Goal: Use online tool/utility: Utilize a website feature to perform a specific function

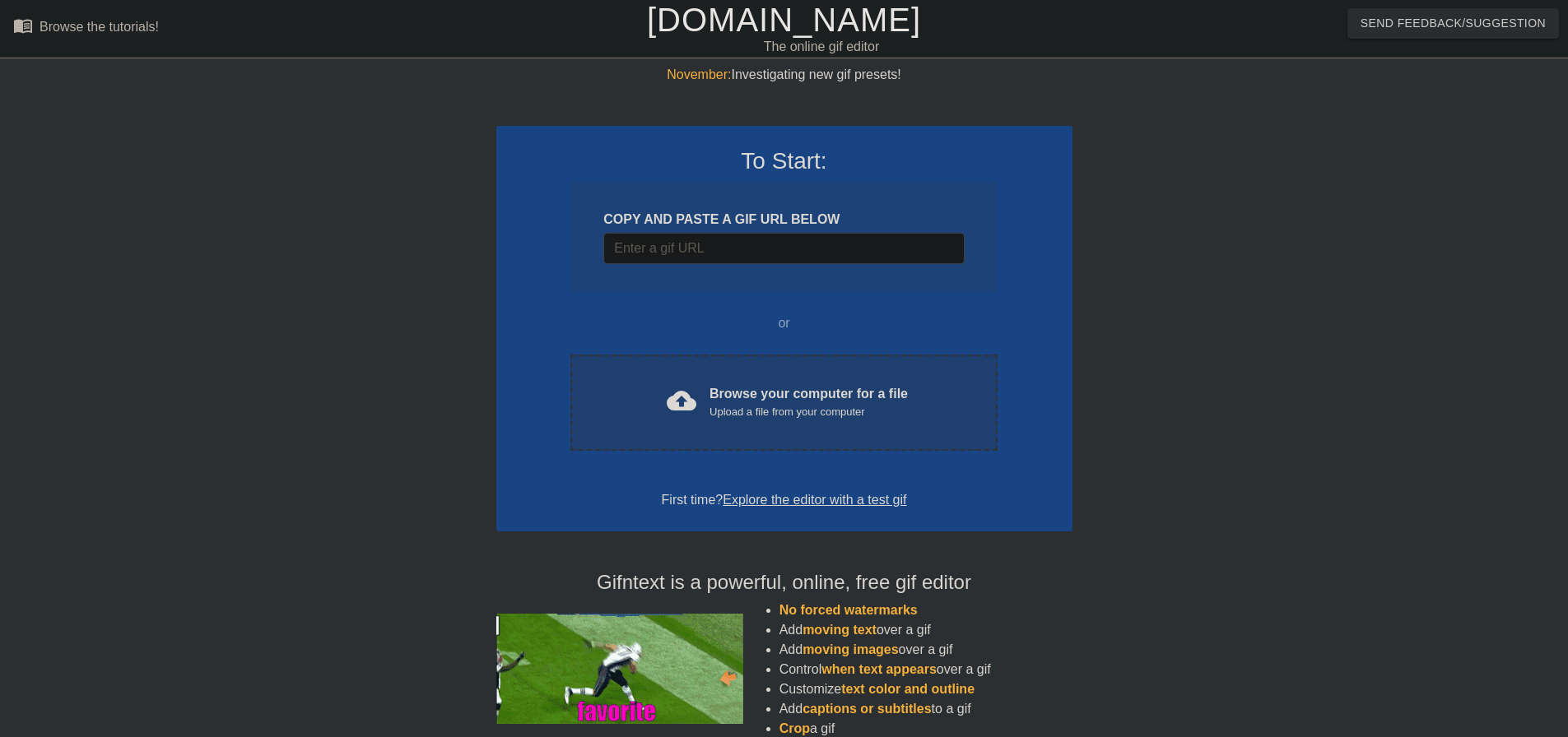
click at [915, 380] on div "cloud_upload Browse your computer for a file Upload a file from your computer C…" at bounding box center [783, 402] width 426 height 96
click at [843, 416] on div "Upload a file from your computer" at bounding box center [809, 412] width 198 height 17
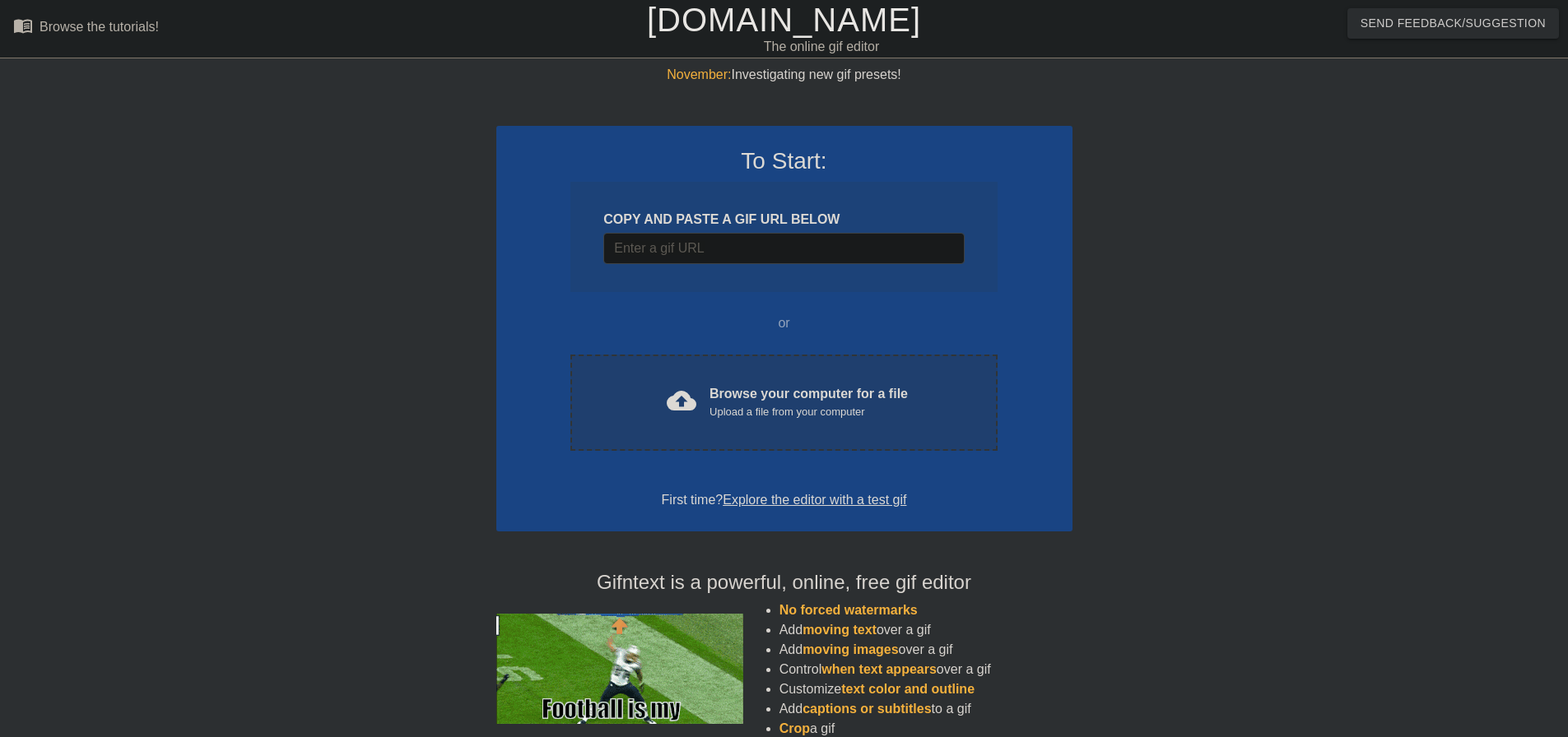
click at [779, 390] on div "Browse your computer for a file Upload a file from your computer" at bounding box center [809, 402] width 198 height 36
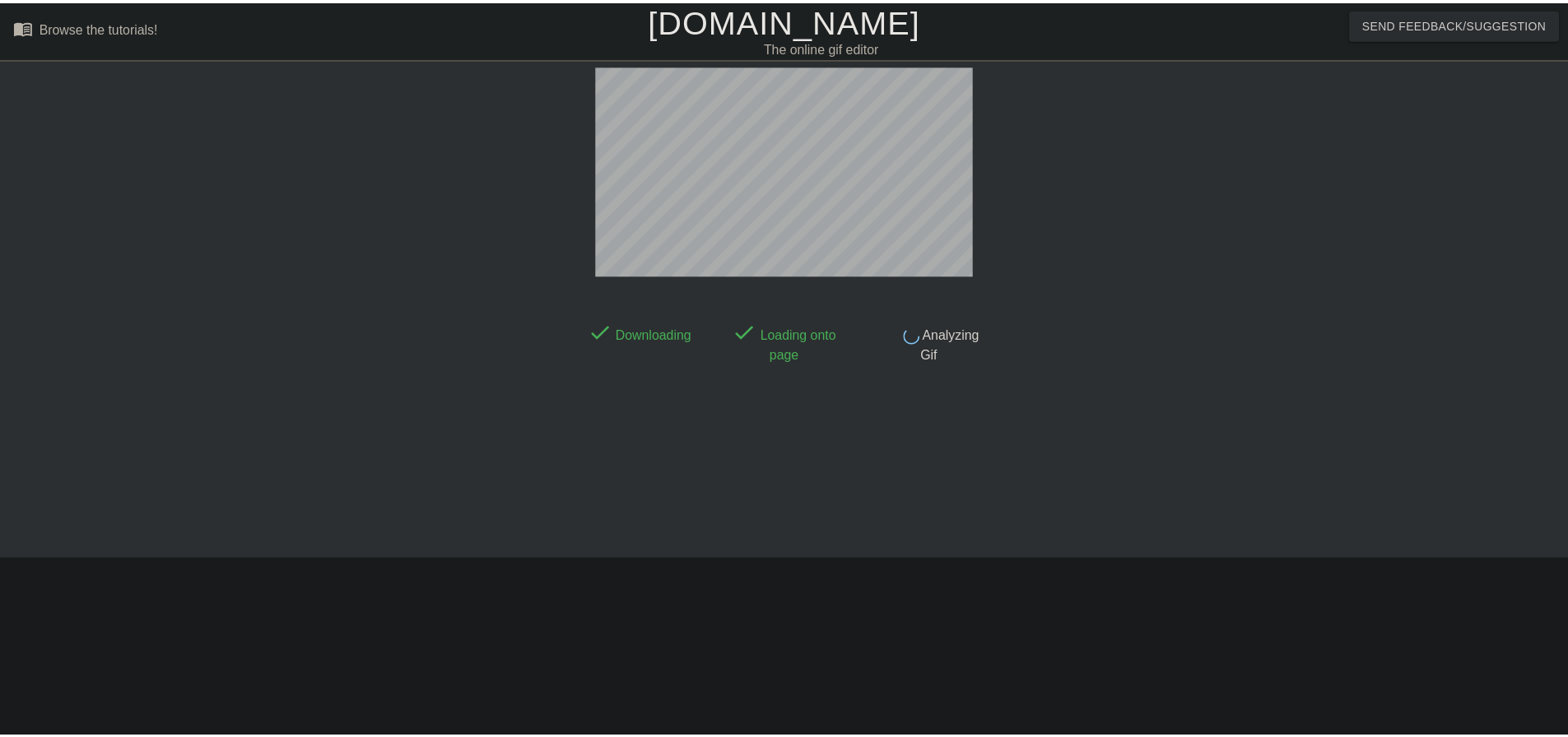
scroll to position [8, 0]
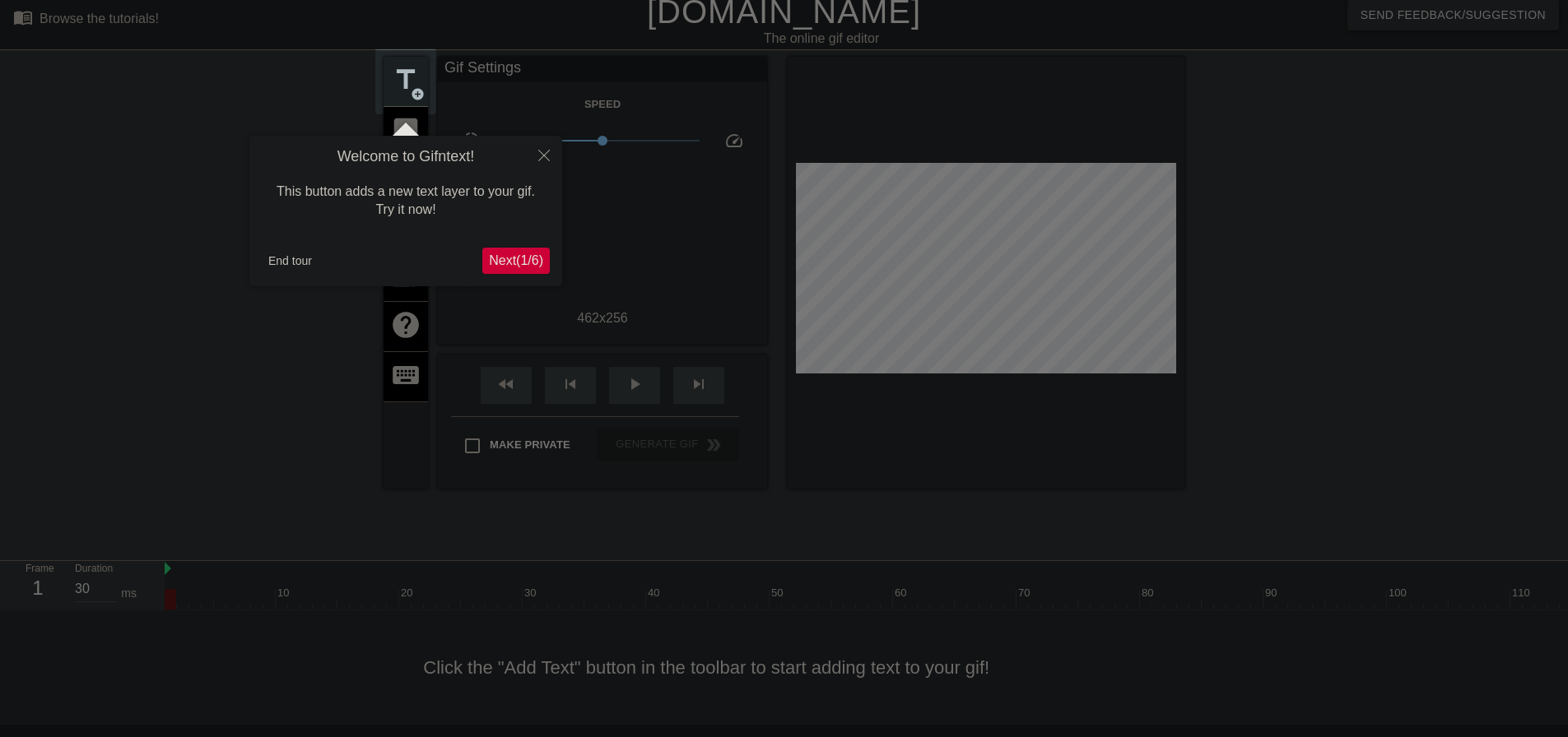
click at [508, 257] on span "Next ( 1 / 6 )" at bounding box center [516, 260] width 54 height 14
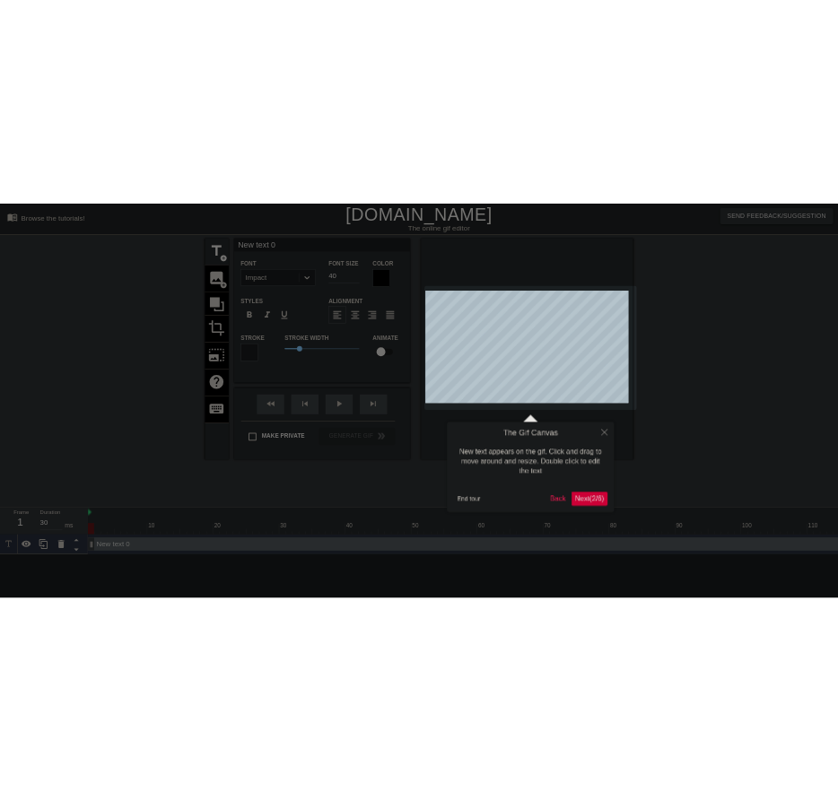
scroll to position [0, 0]
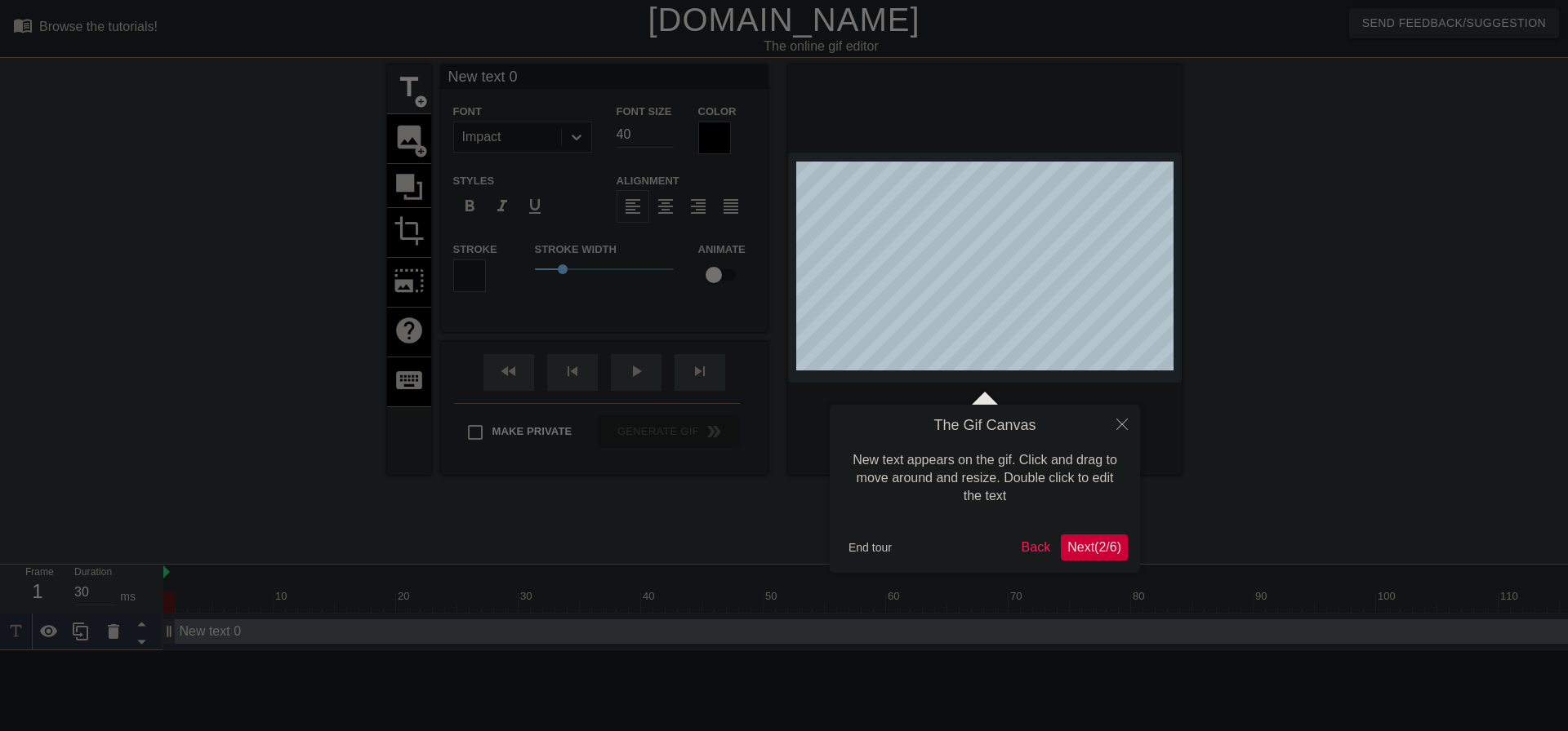
click at [1093, 549] on span "Next ( 2 / 6 )" at bounding box center [1094, 547] width 54 height 14
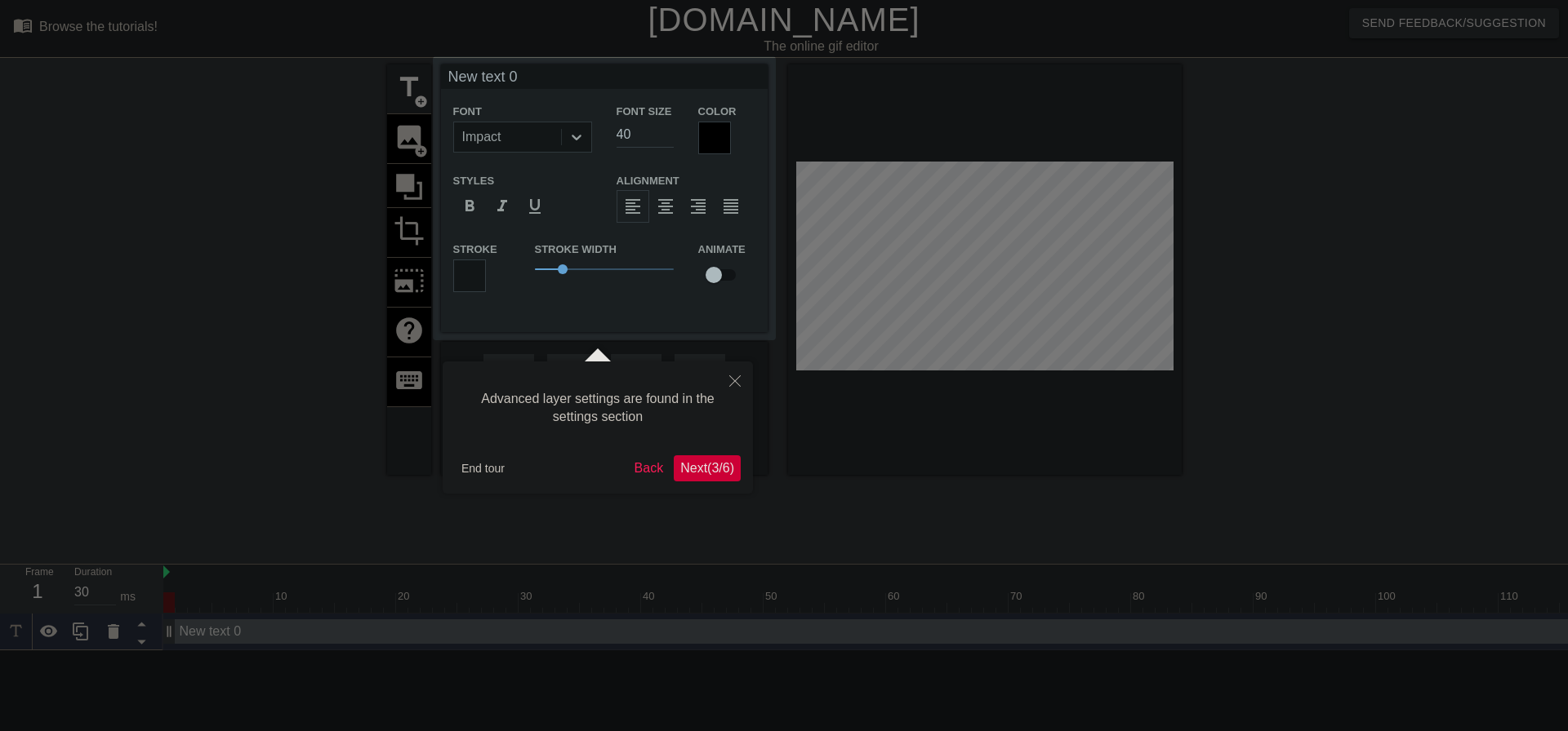
click at [701, 462] on span "Next ( 3 / 6 )" at bounding box center [707, 468] width 54 height 14
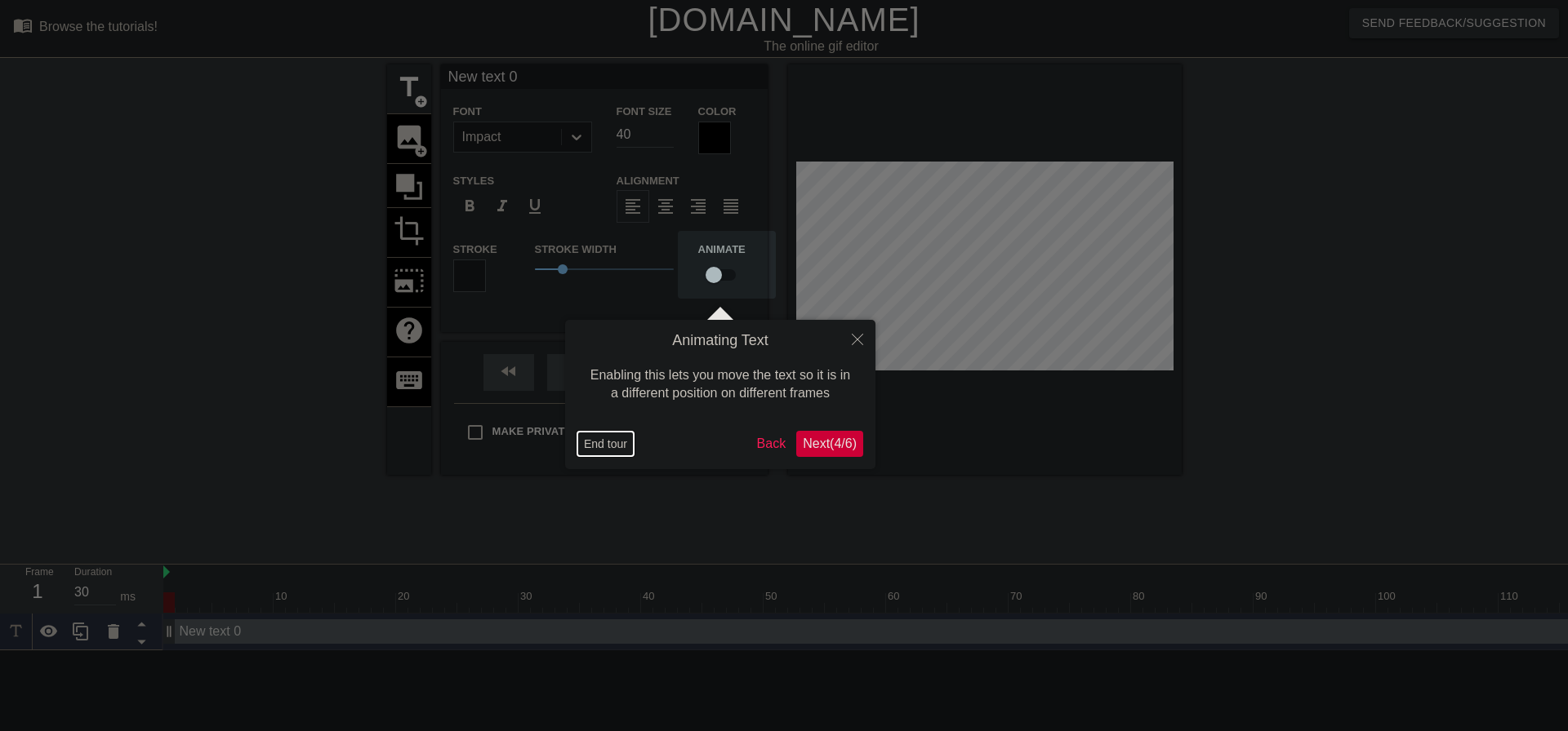
click at [604, 451] on button "End tour" at bounding box center [606, 443] width 56 height 25
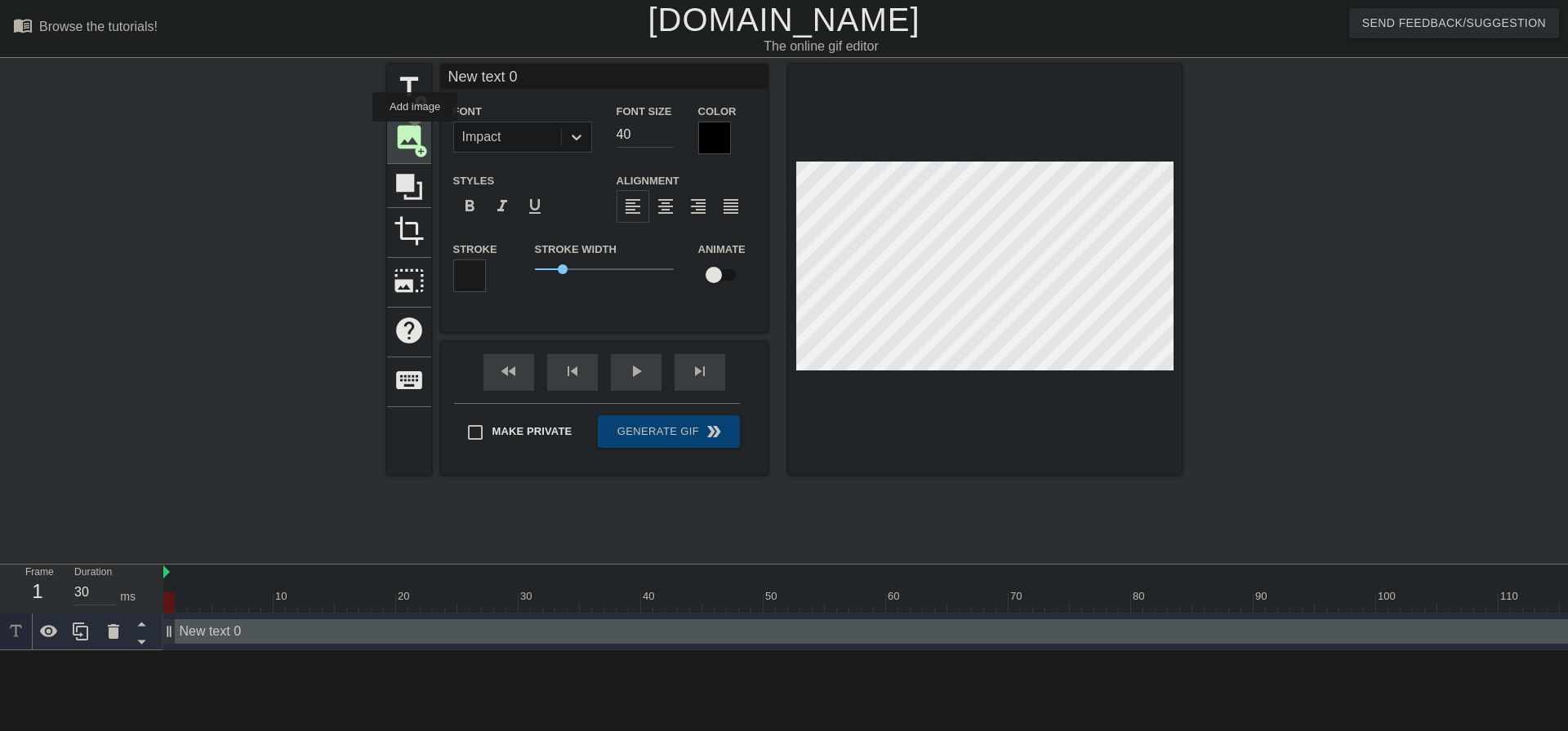
click at [415, 133] on span "image" at bounding box center [409, 137] width 31 height 31
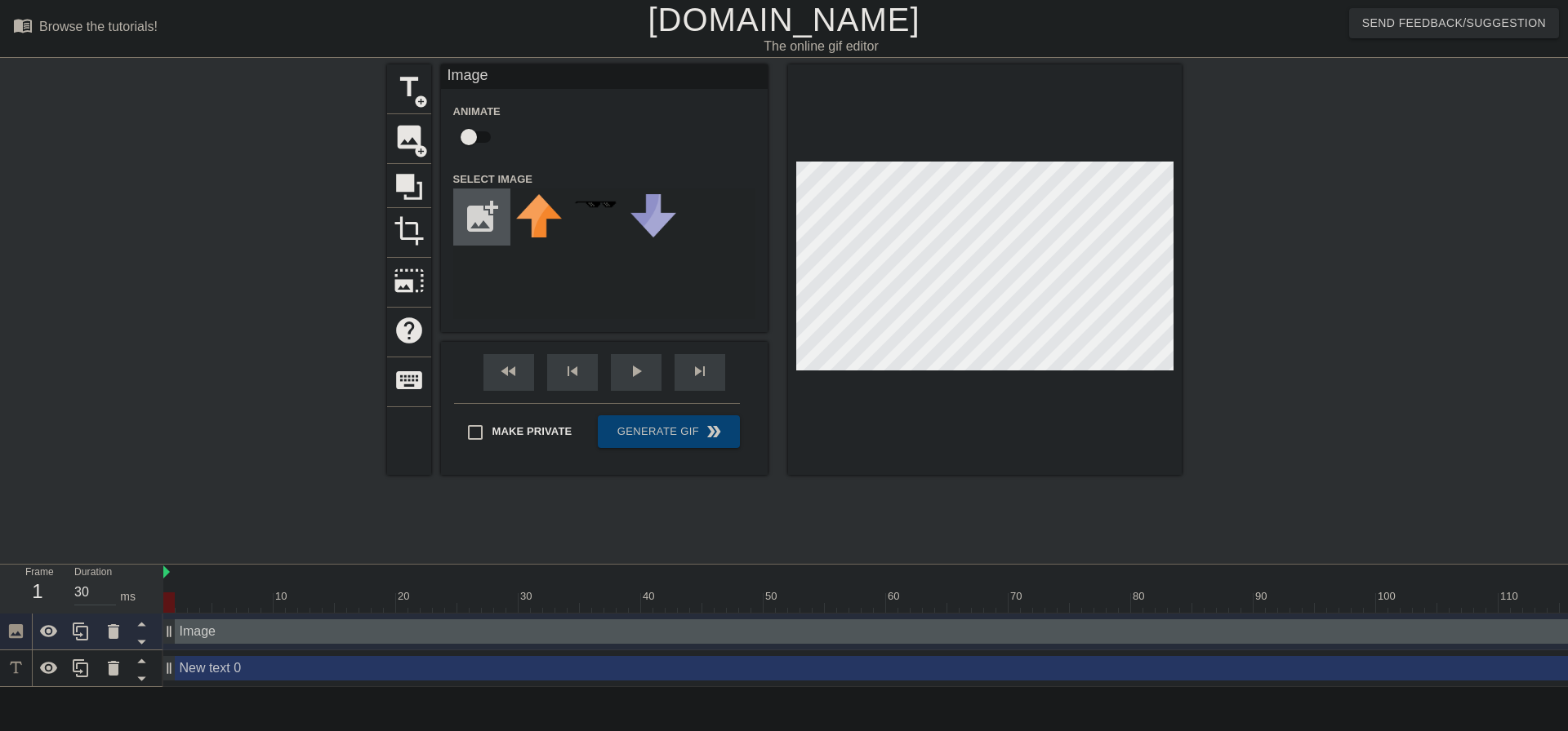
click at [482, 218] on input "file" at bounding box center [482, 217] width 56 height 56
type input "C:\fakepath\asdkjasdlka.png"
click at [112, 633] on icon at bounding box center [113, 632] width 12 height 15
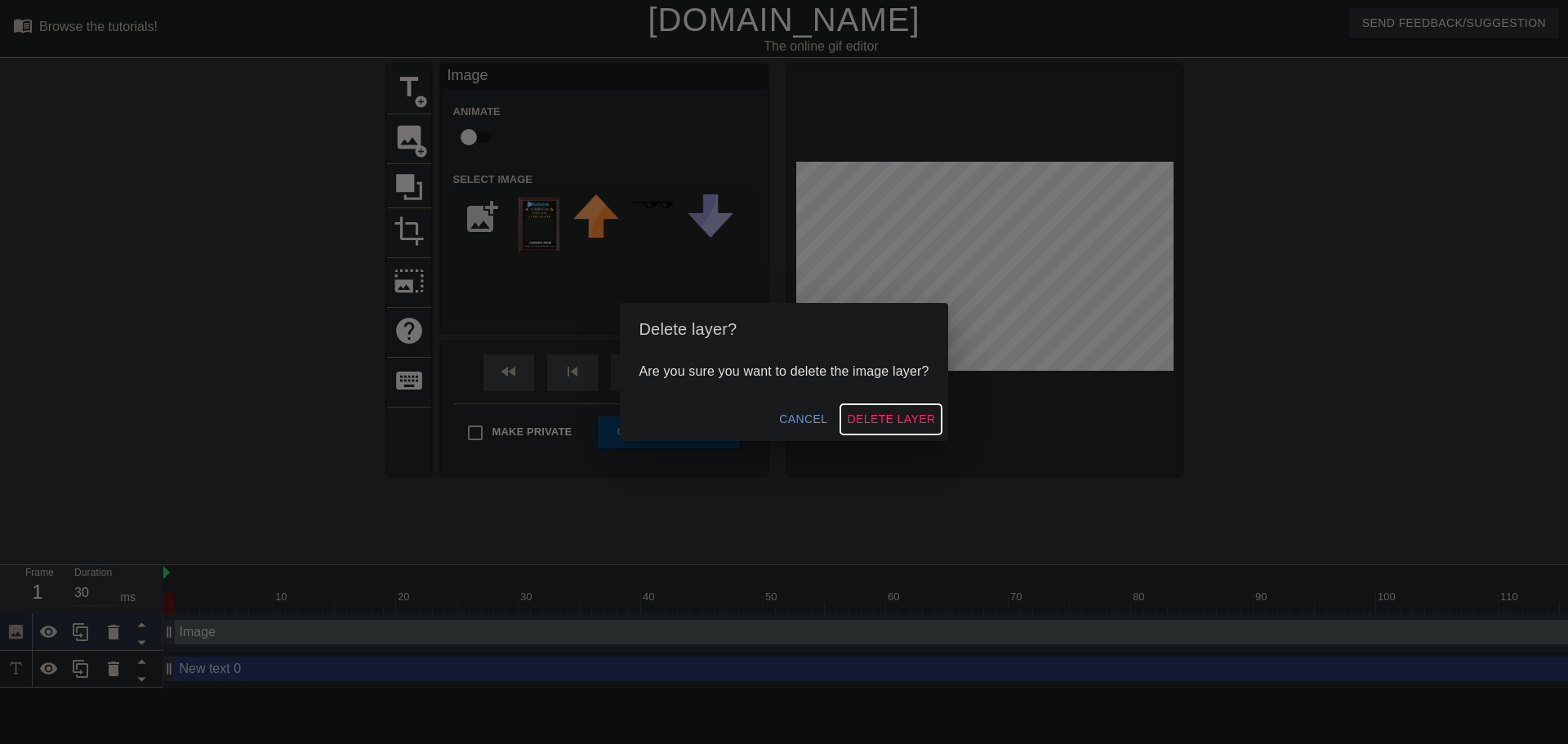
click at [871, 419] on span "Delete Layer" at bounding box center [891, 419] width 88 height 20
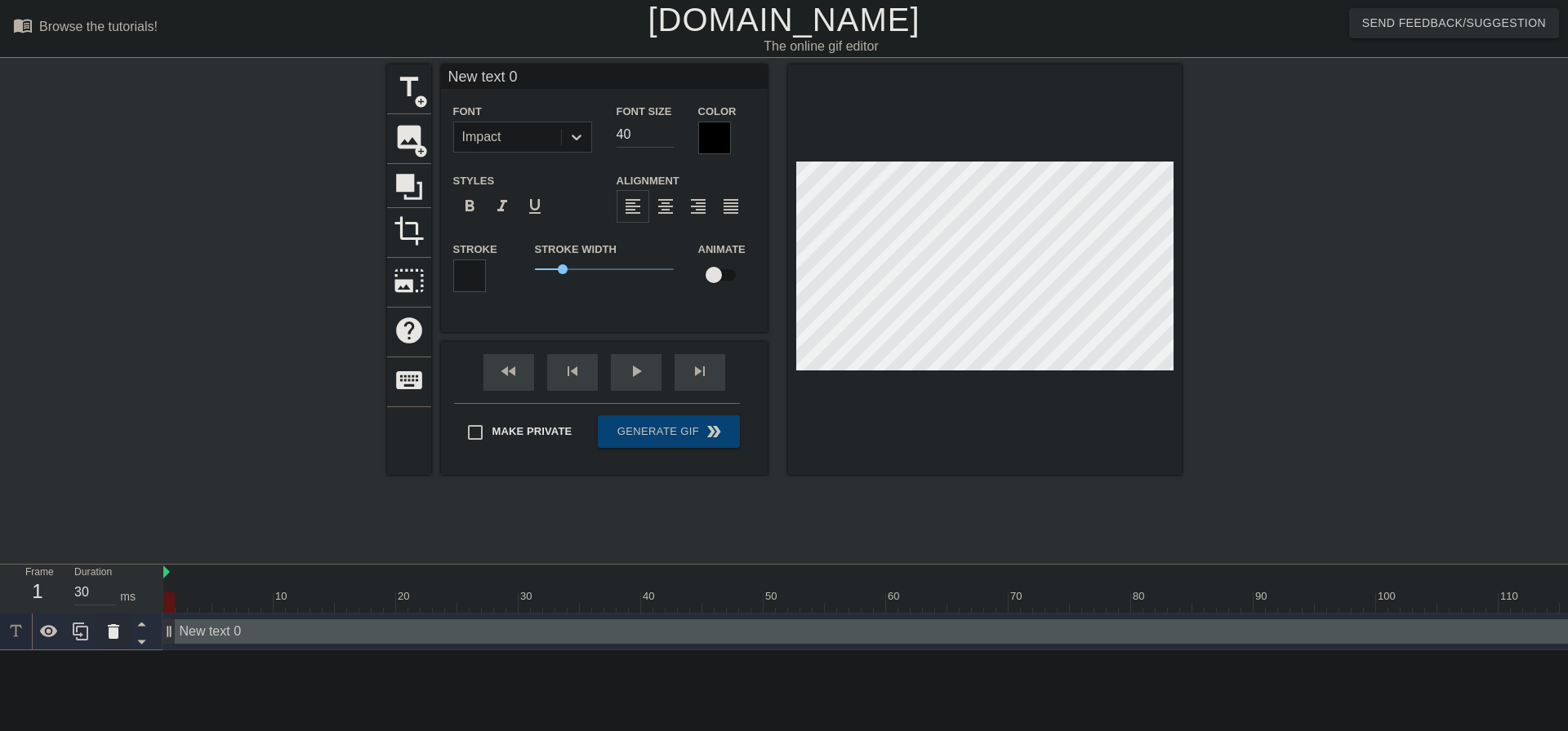
click at [114, 635] on icon at bounding box center [113, 632] width 12 height 15
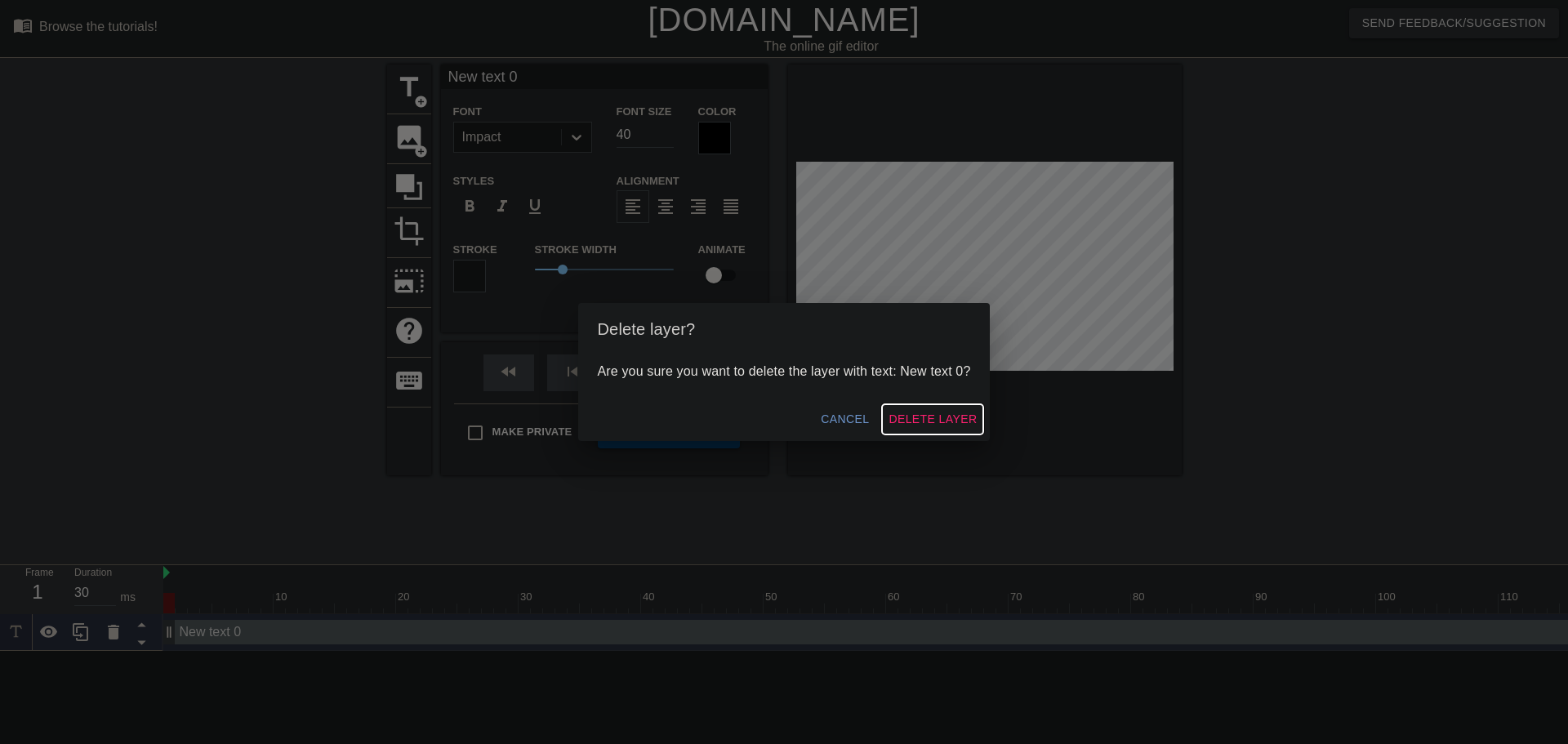
drag, startPoint x: 930, startPoint y: 407, endPoint x: 932, endPoint y: 417, distance: 10.2
click at [931, 410] on button "Delete Layer" at bounding box center [932, 419] width 101 height 30
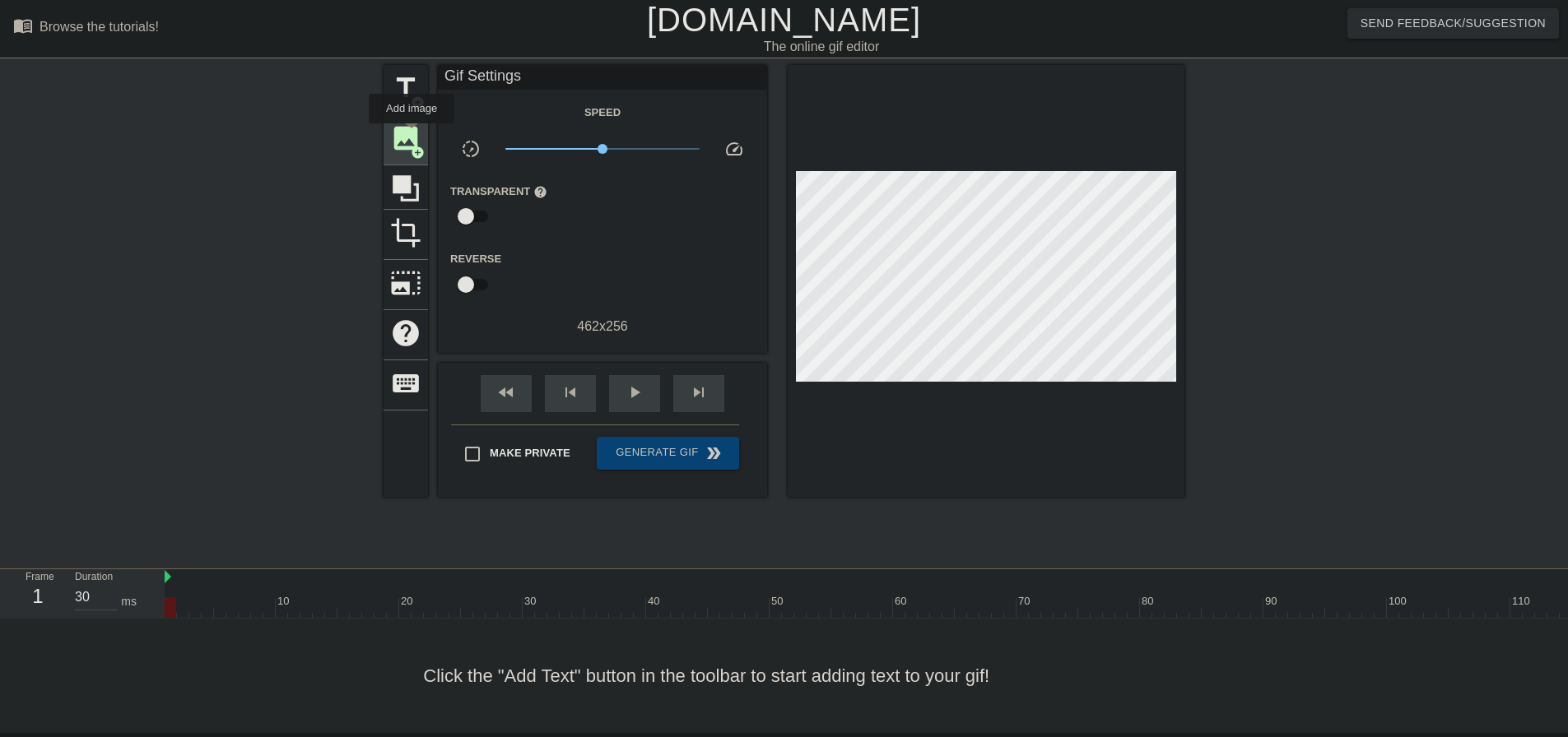
click at [411, 135] on span "image" at bounding box center [406, 139] width 31 height 31
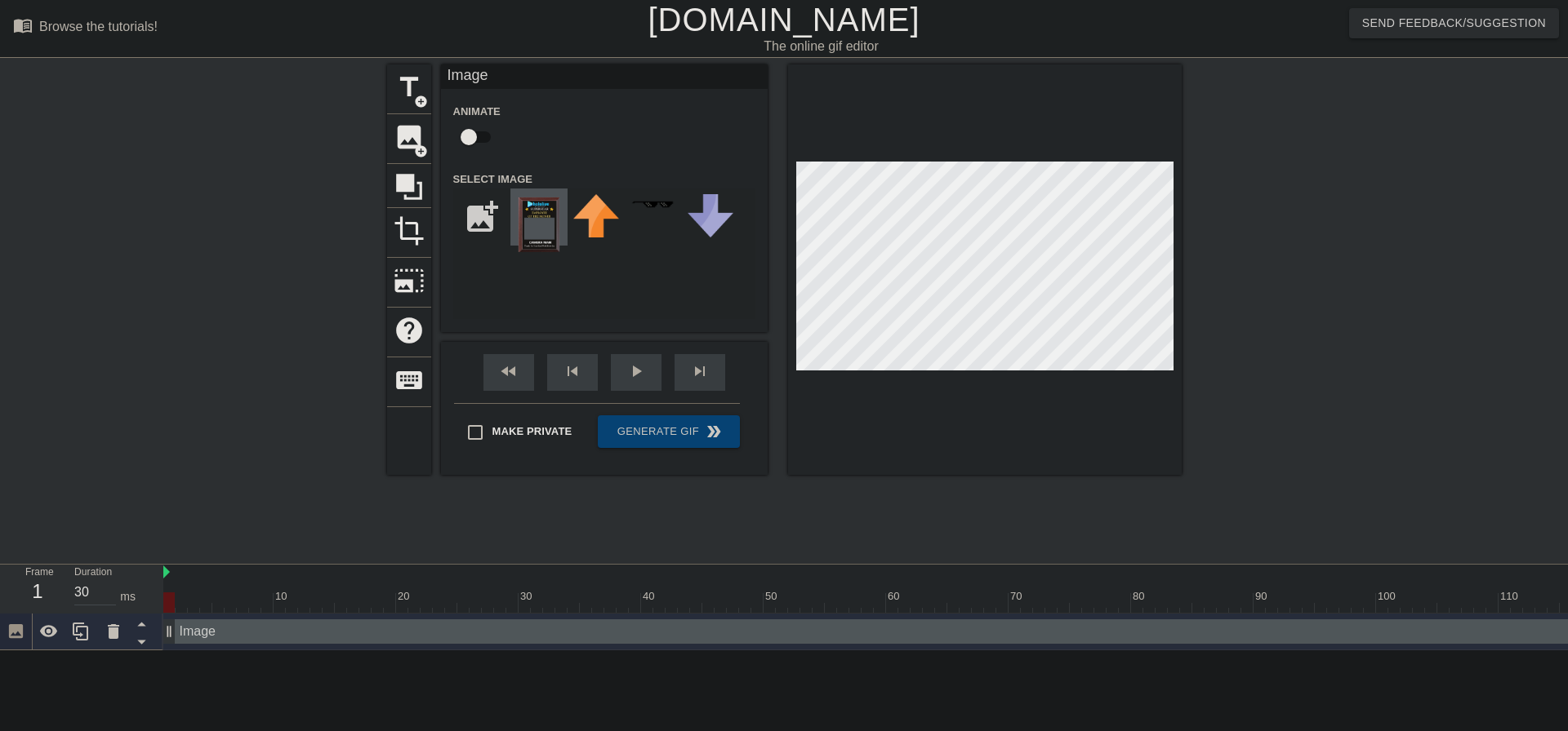
click at [552, 223] on img at bounding box center [539, 224] width 46 height 61
click at [413, 277] on span "photo_size_select_large" at bounding box center [409, 280] width 31 height 31
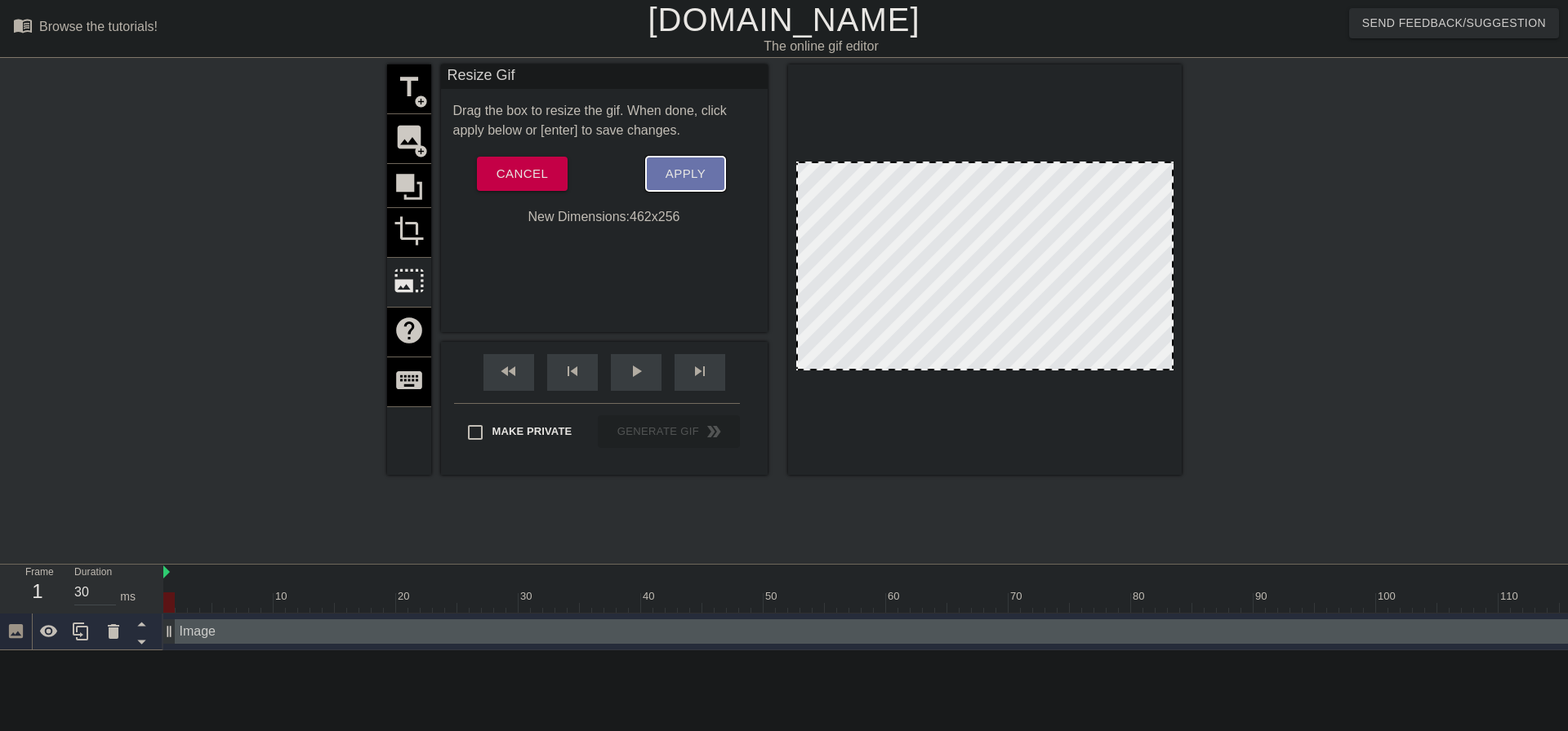
click at [708, 168] on button "Apply" at bounding box center [685, 174] width 79 height 35
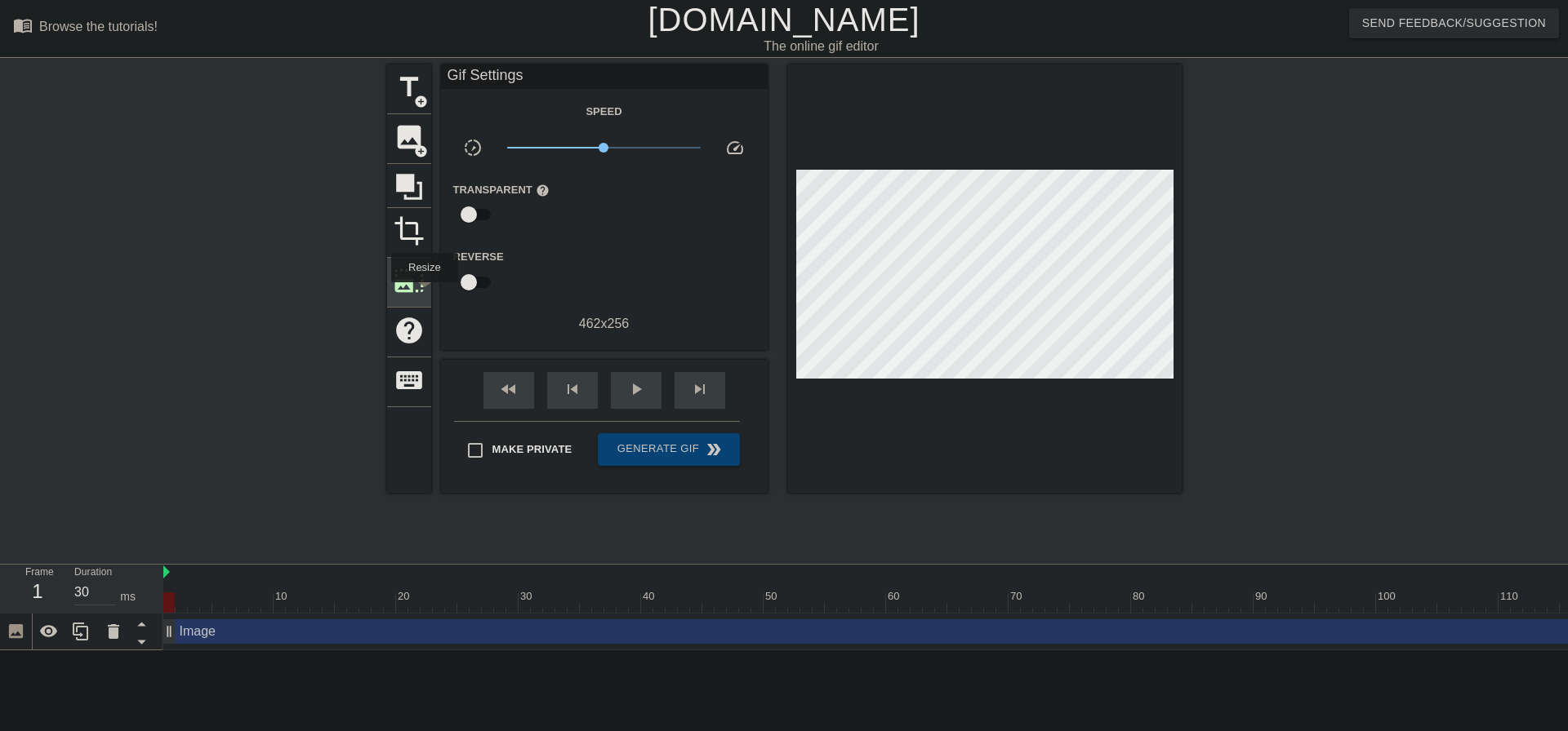
click at [406, 275] on span "photo_size_select_large" at bounding box center [409, 280] width 31 height 31
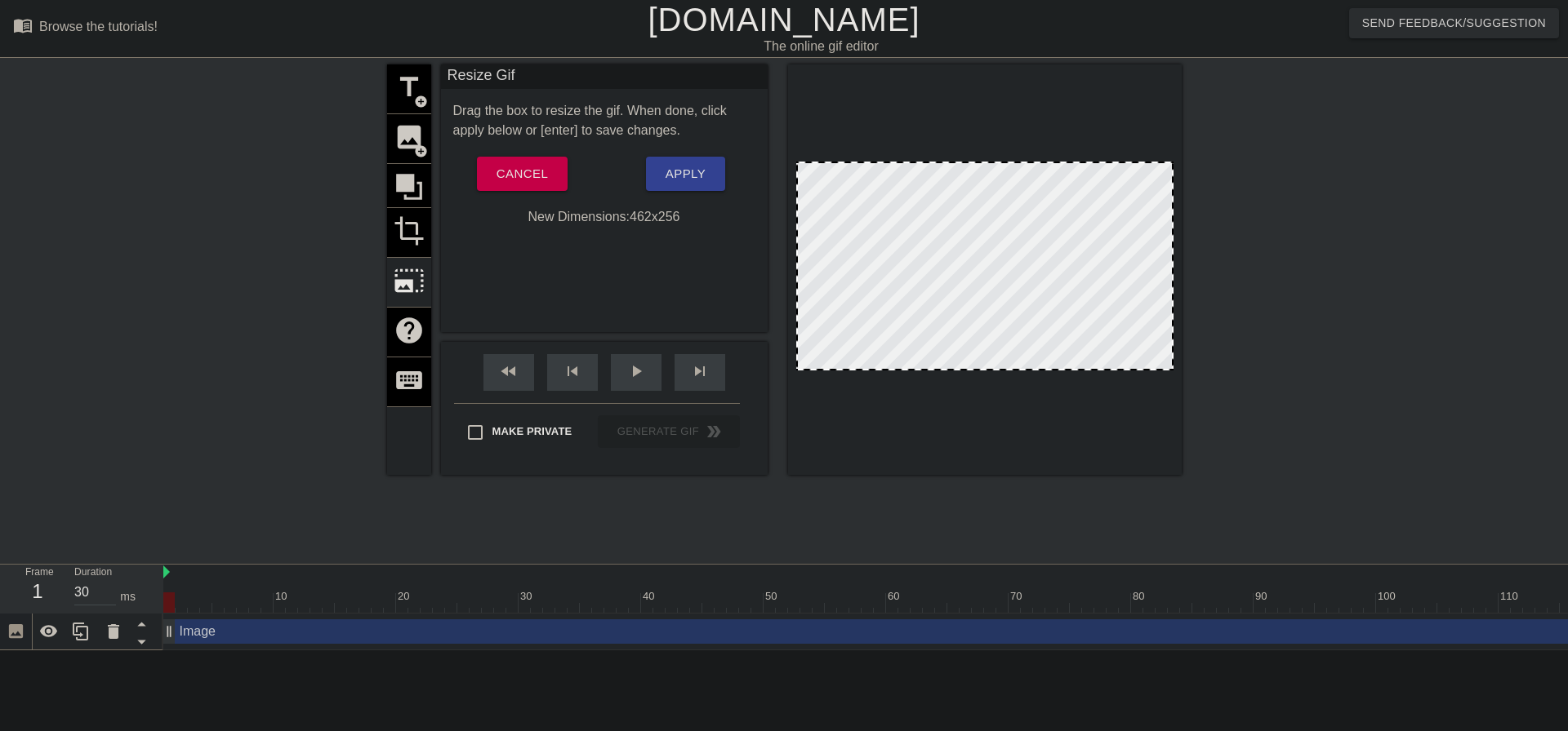
click at [1044, 162] on div at bounding box center [984, 267] width 377 height 209
drag, startPoint x: 1019, startPoint y: 162, endPoint x: 973, endPoint y: 167, distance: 46.3
click at [1023, 125] on div at bounding box center [984, 269] width 393 height 411
drag, startPoint x: 798, startPoint y: 368, endPoint x: 888, endPoint y: 563, distance: 214.8
click at [888, 563] on div "menu_book Browse the tutorials! [DOMAIN_NAME] The online gif editor Send Feedba…" at bounding box center [784, 325] width 1568 height 651
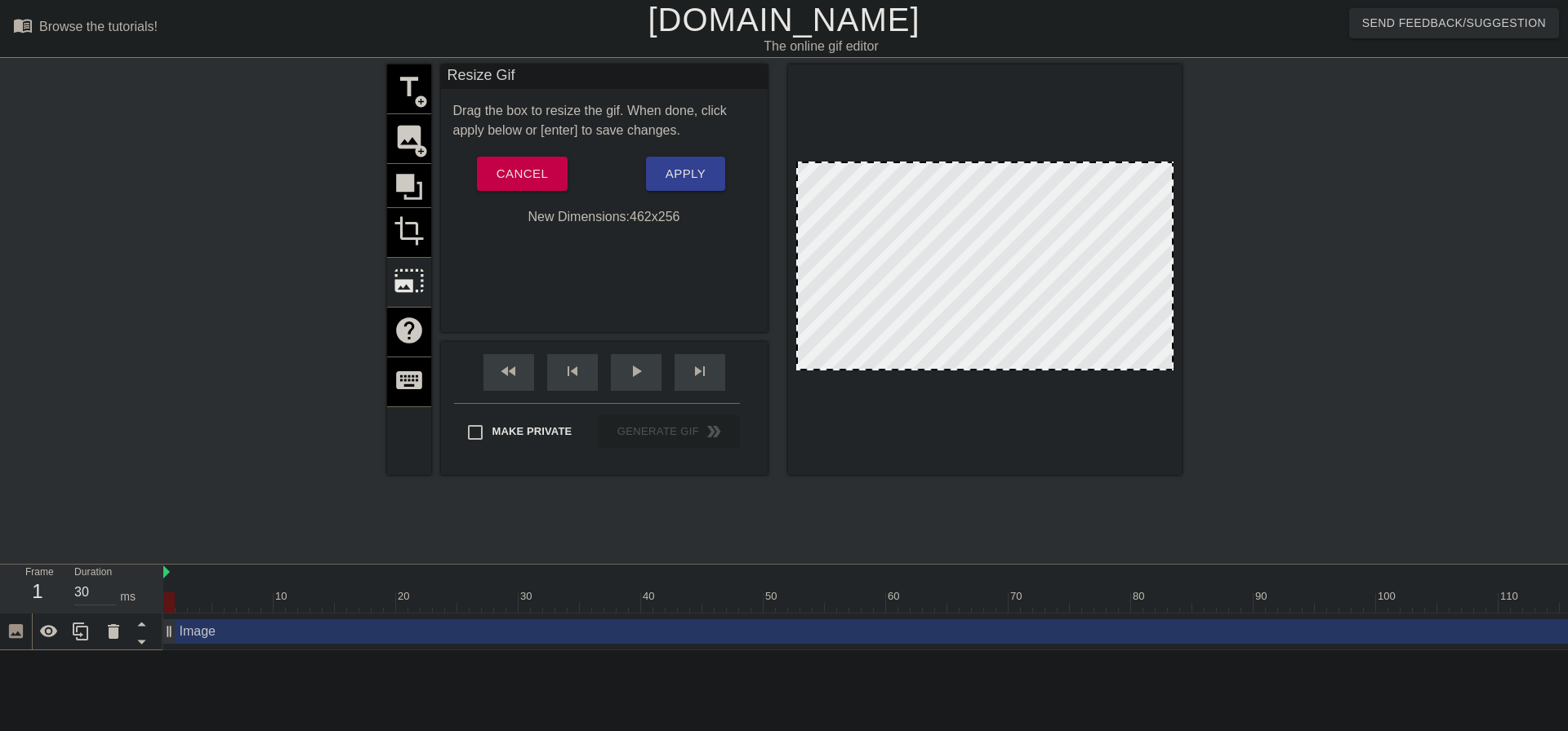
click at [410, 190] on div "title add_circle image add_circle crop photo_size_select_large help keyboard" at bounding box center [409, 269] width 44 height 411
click at [545, 177] on span "Cancel" at bounding box center [522, 173] width 51 height 21
